Goal: Find specific page/section: Find specific page/section

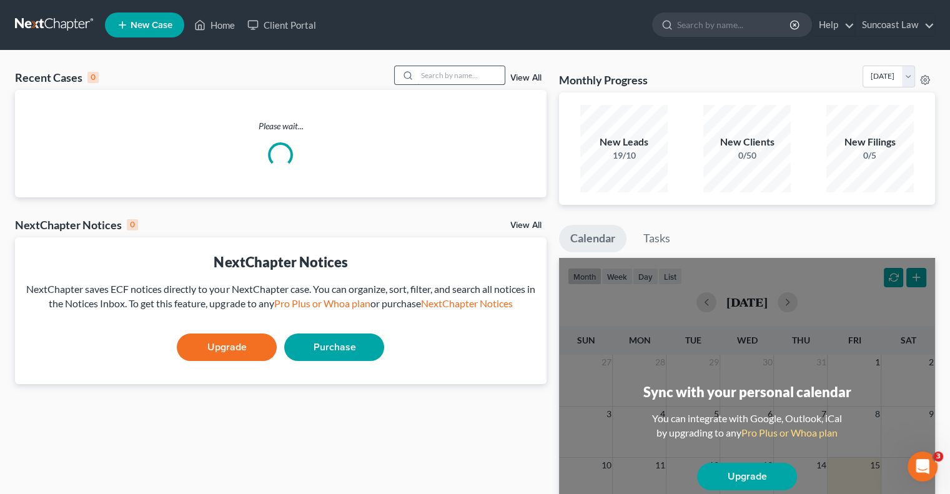
click at [460, 72] on input "search" at bounding box center [460, 75] width 87 height 18
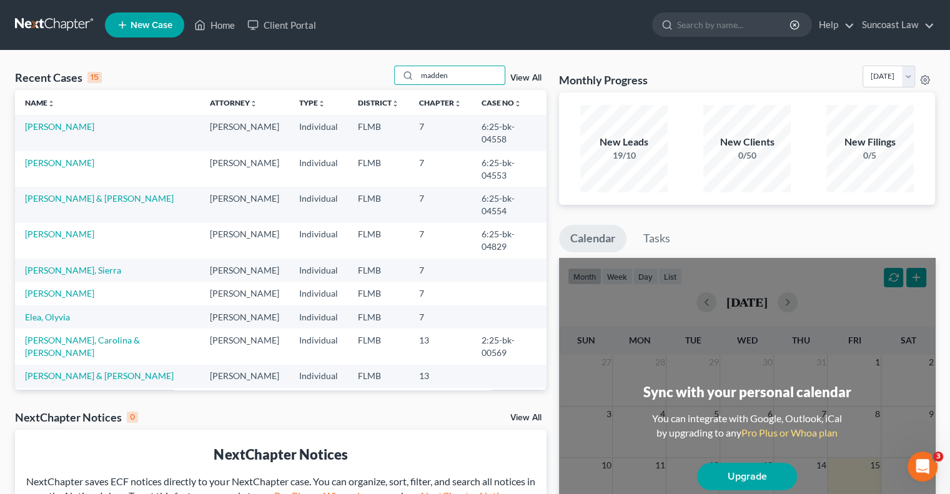
type input "madden"
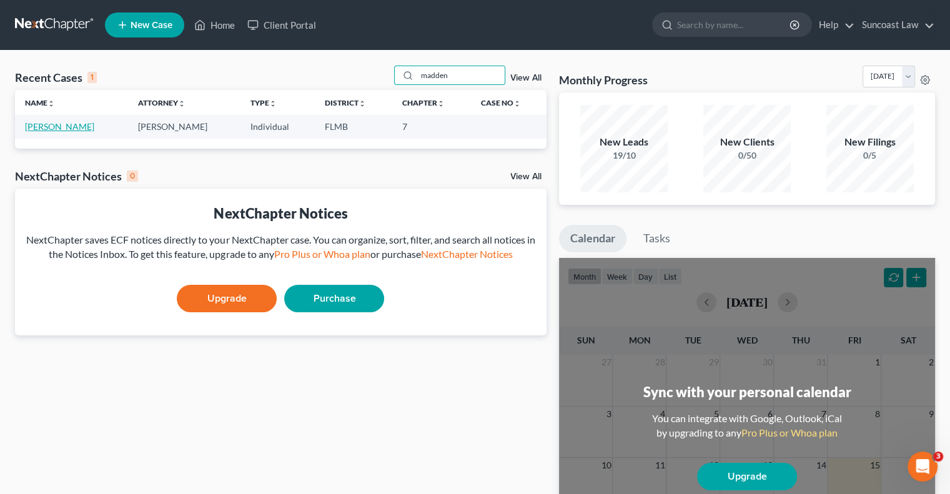
click at [41, 129] on link "[PERSON_NAME]" at bounding box center [59, 126] width 69 height 11
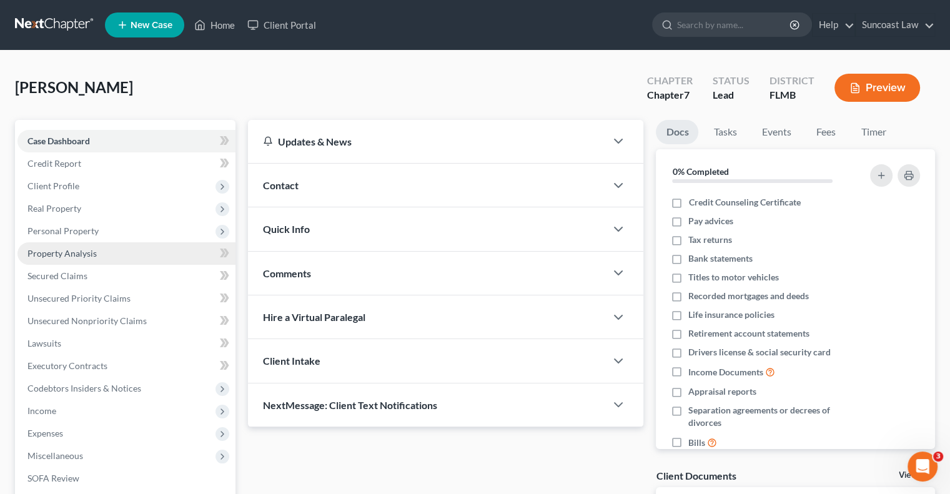
click at [72, 256] on span "Property Analysis" at bounding box center [61, 253] width 69 height 11
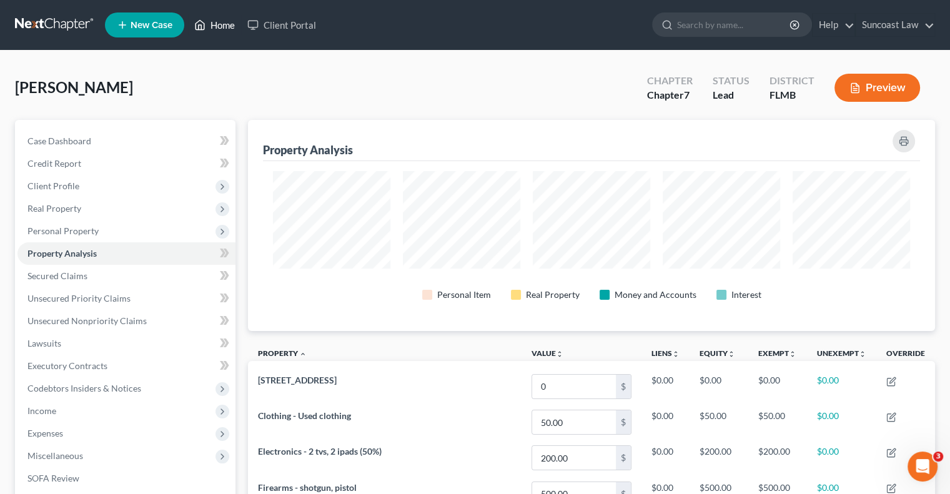
click at [222, 19] on link "Home" at bounding box center [214, 25] width 53 height 22
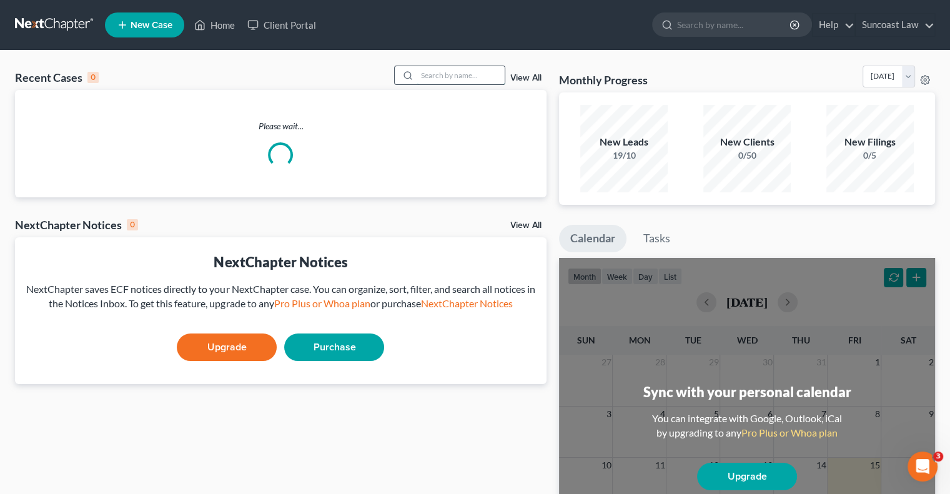
click at [441, 74] on input "search" at bounding box center [460, 75] width 87 height 18
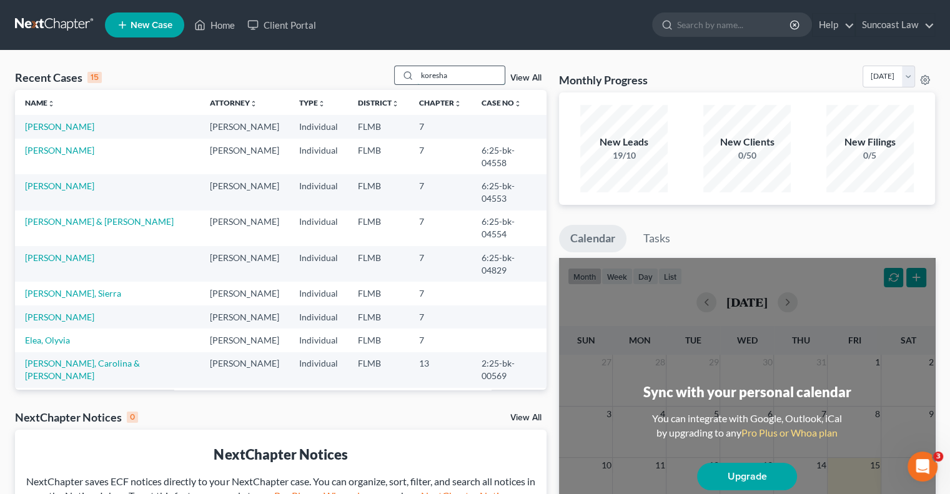
type input "koresha"
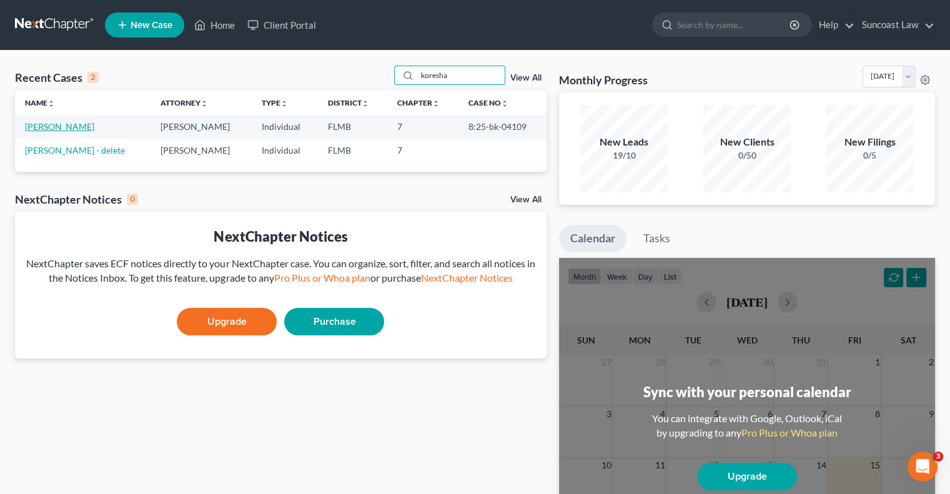
click at [72, 126] on link "[PERSON_NAME]" at bounding box center [59, 126] width 69 height 11
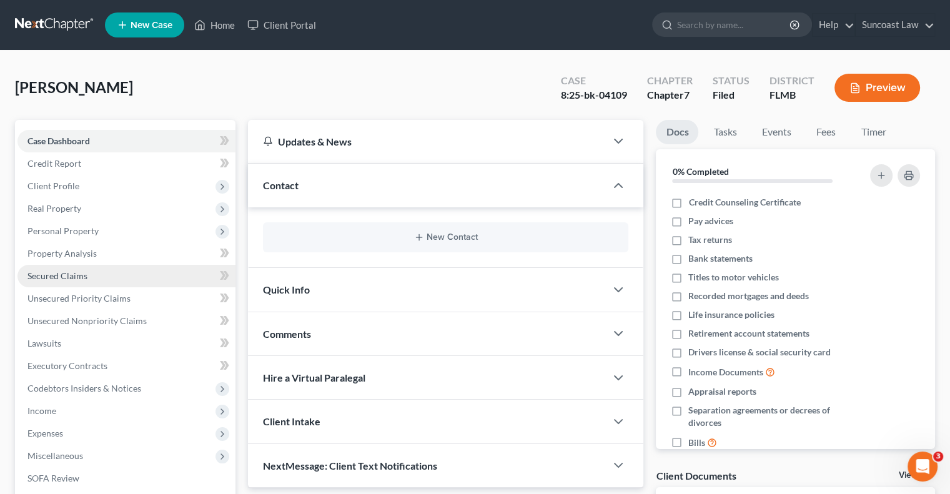
click at [85, 274] on span "Secured Claims" at bounding box center [57, 276] width 60 height 11
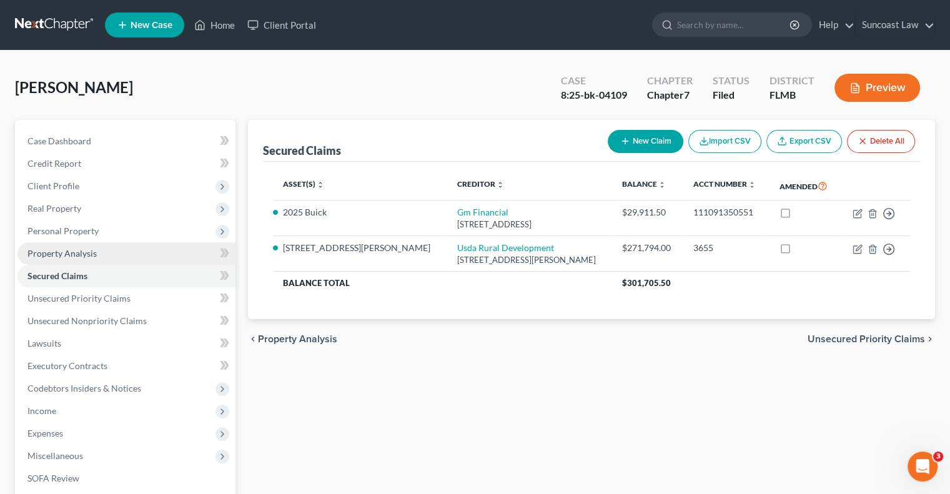
click at [87, 256] on span "Property Analysis" at bounding box center [61, 253] width 69 height 11
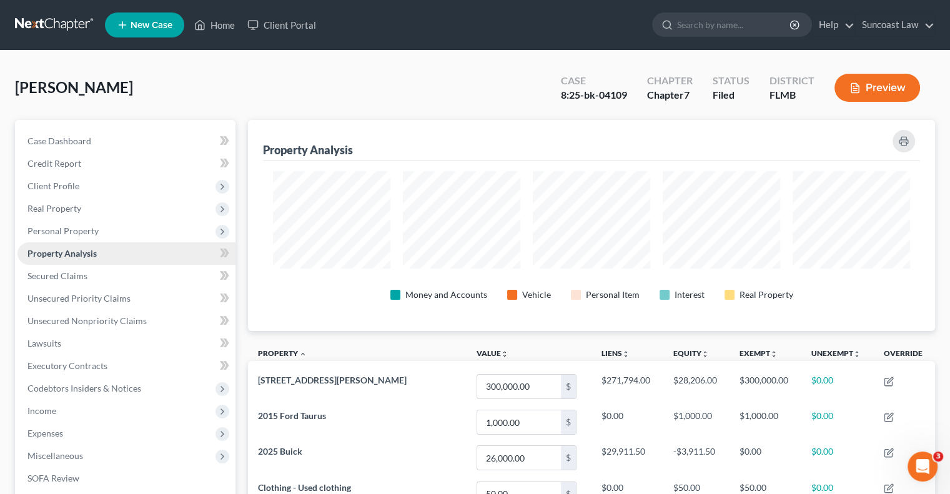
scroll to position [211, 687]
